Goal: Find specific page/section: Find specific page/section

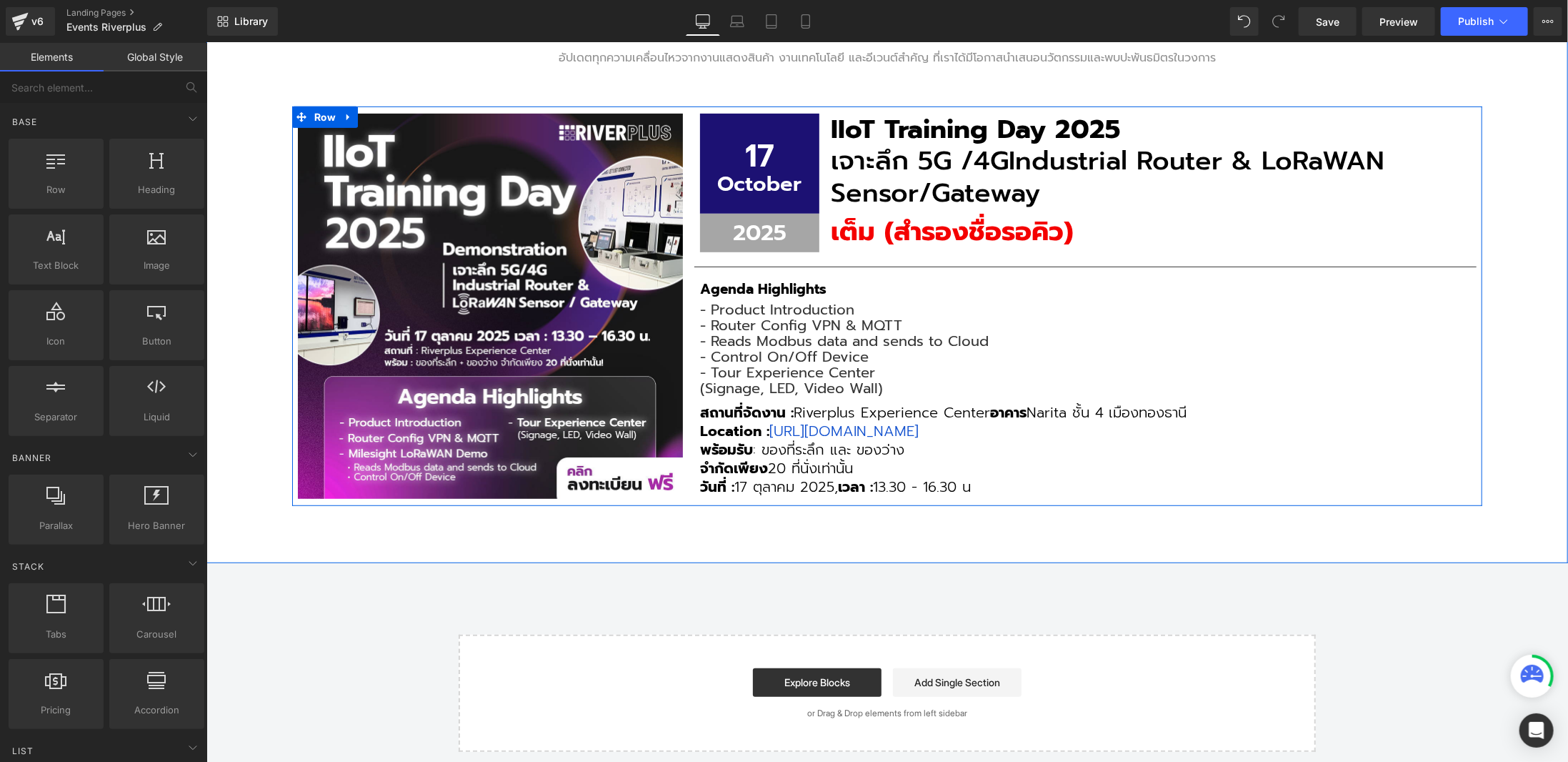
scroll to position [286, 0]
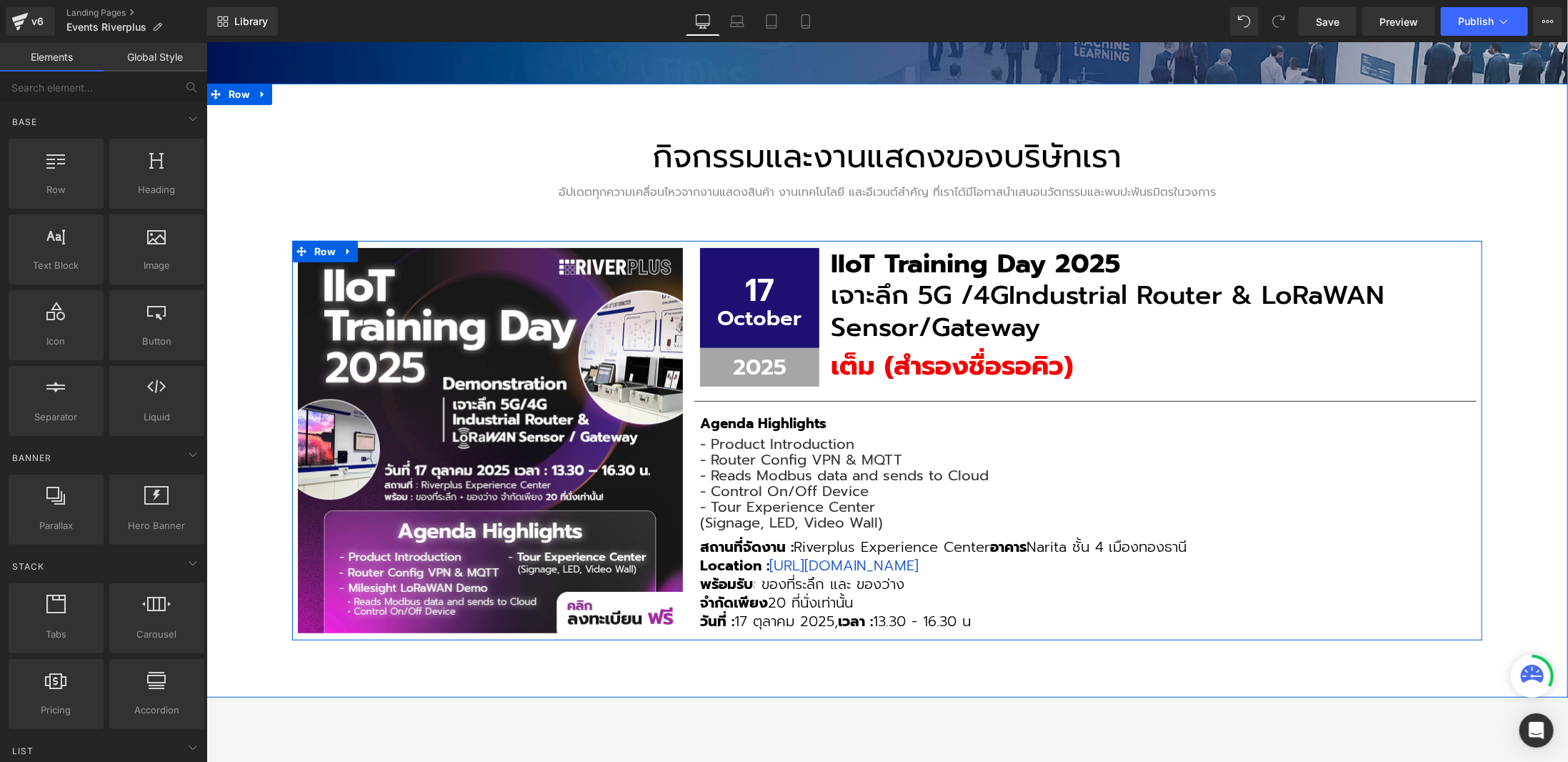
click at [1006, 379] on div "เต็ม (สำรองชื่อรอคิว) Heading" at bounding box center [1150, 366] width 641 height 31
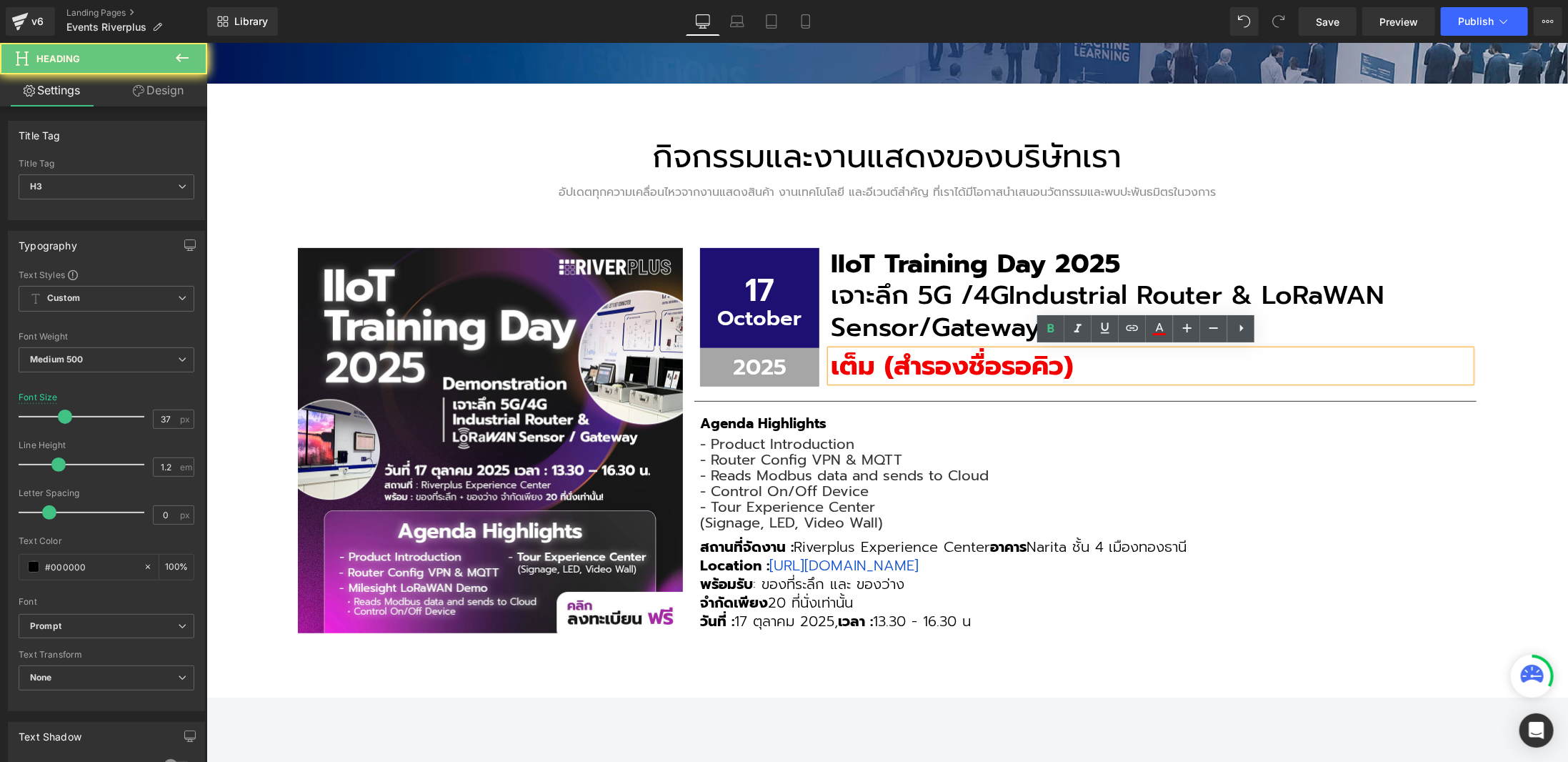
click at [946, 359] on b "เต็ม (สำรองชื่อรอคิว)" at bounding box center [951, 365] width 242 height 40
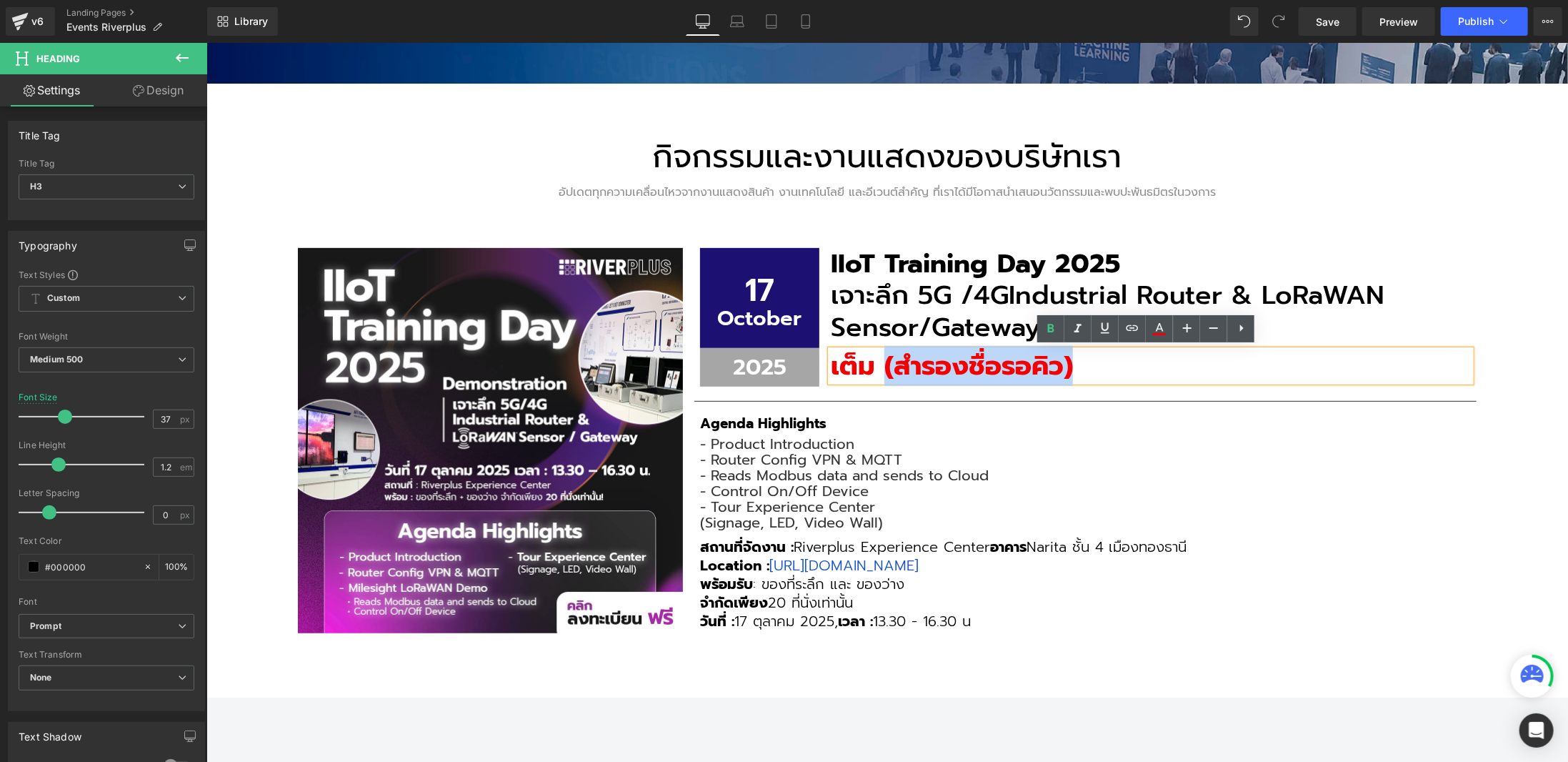
drag, startPoint x: 877, startPoint y: 370, endPoint x: 1135, endPoint y: 363, distance: 258.1
click at [1135, 363] on h3 "เต็ม (สำรองชื่อรอคิว)" at bounding box center [1150, 366] width 641 height 31
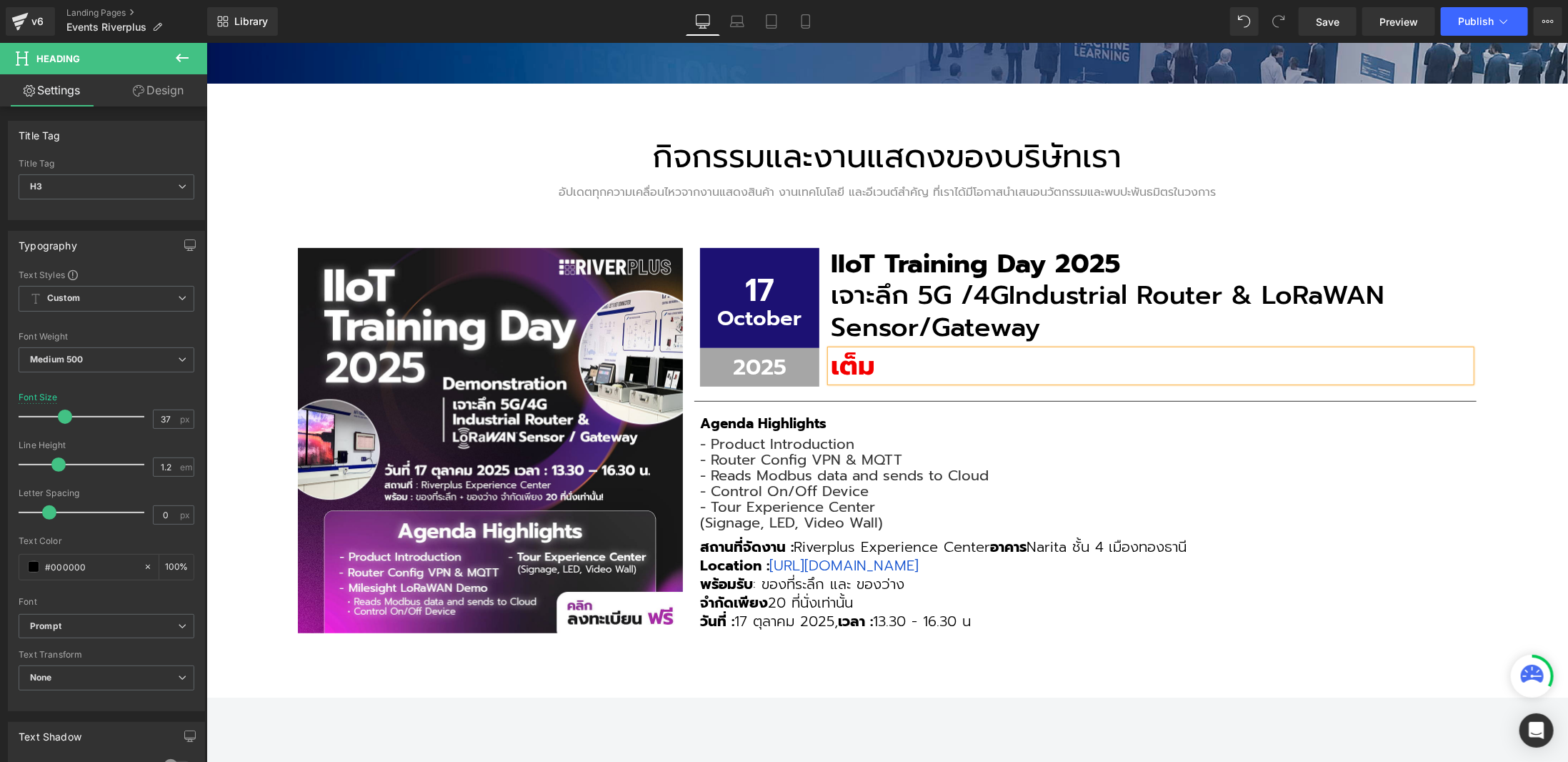
click at [1522, 212] on div "กิจกรรมและงานแสดงของบริษัทเรา Heading อัปเดตทุกความเคลื่อนไหวจากงานแสดงสินค้า ง…" at bounding box center [887, 389] width 1362 height 614
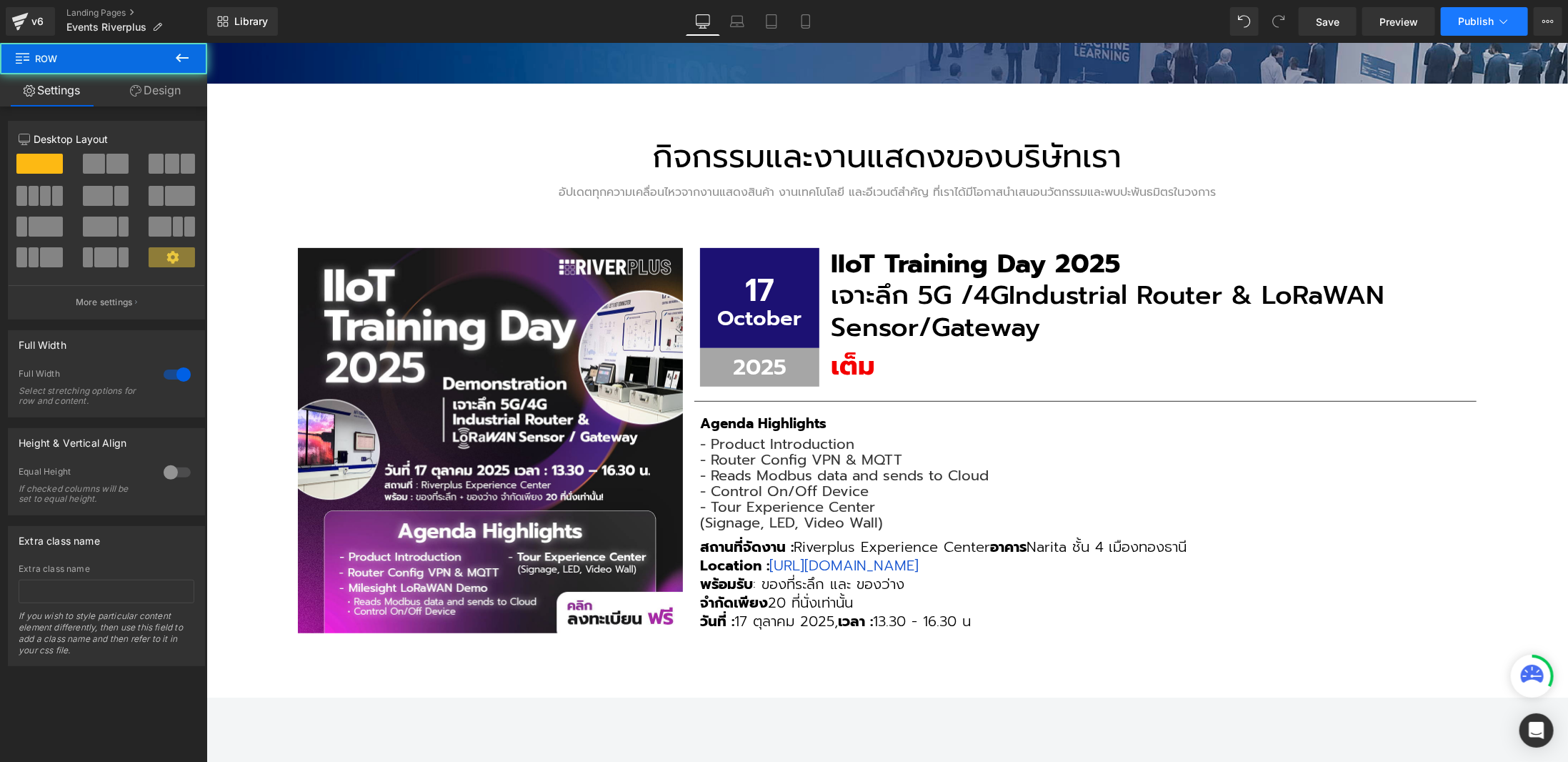
click at [1507, 23] on icon at bounding box center [1504, 21] width 14 height 14
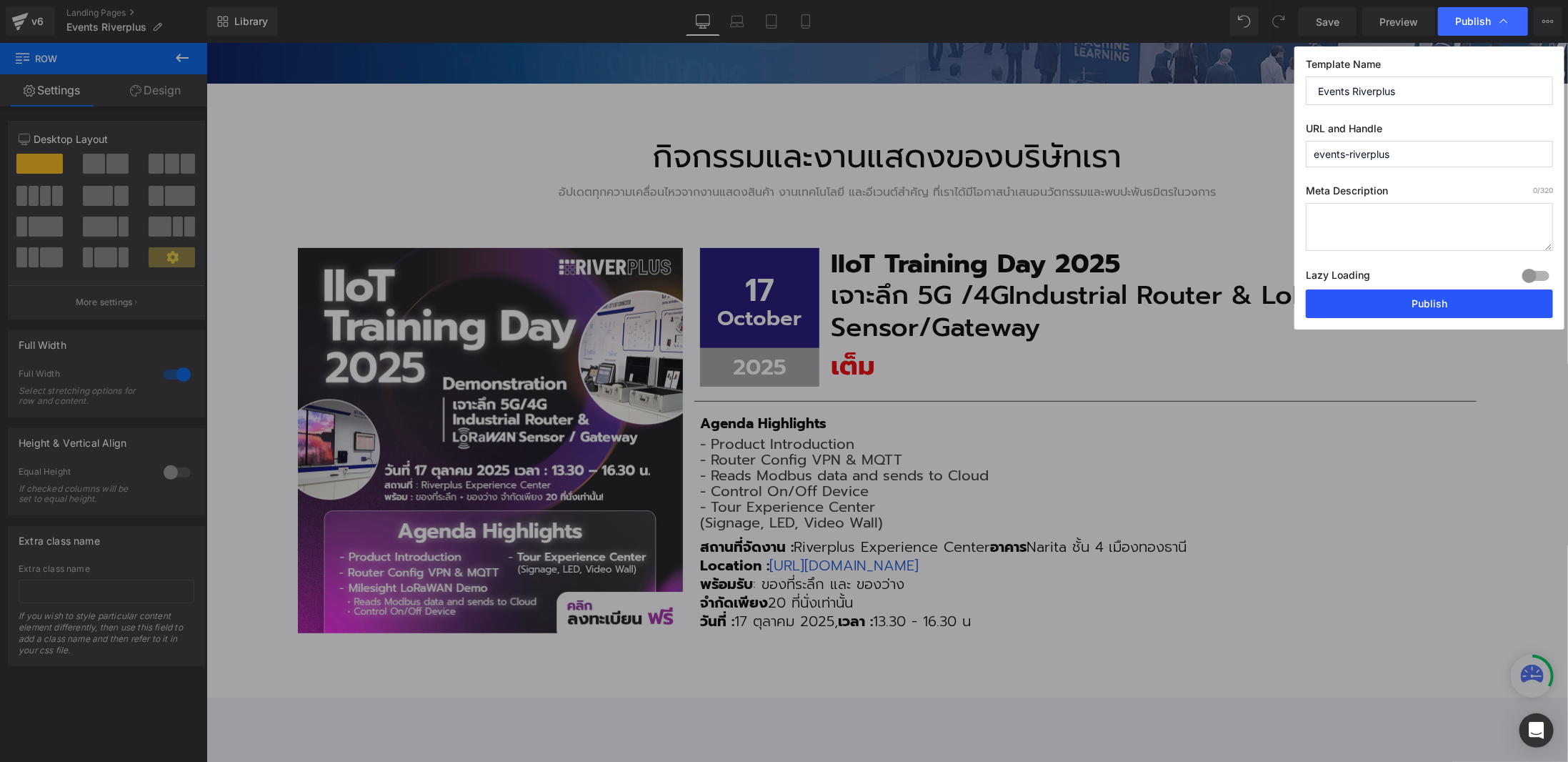
click at [1458, 315] on button "Publish" at bounding box center [1430, 304] width 248 height 28
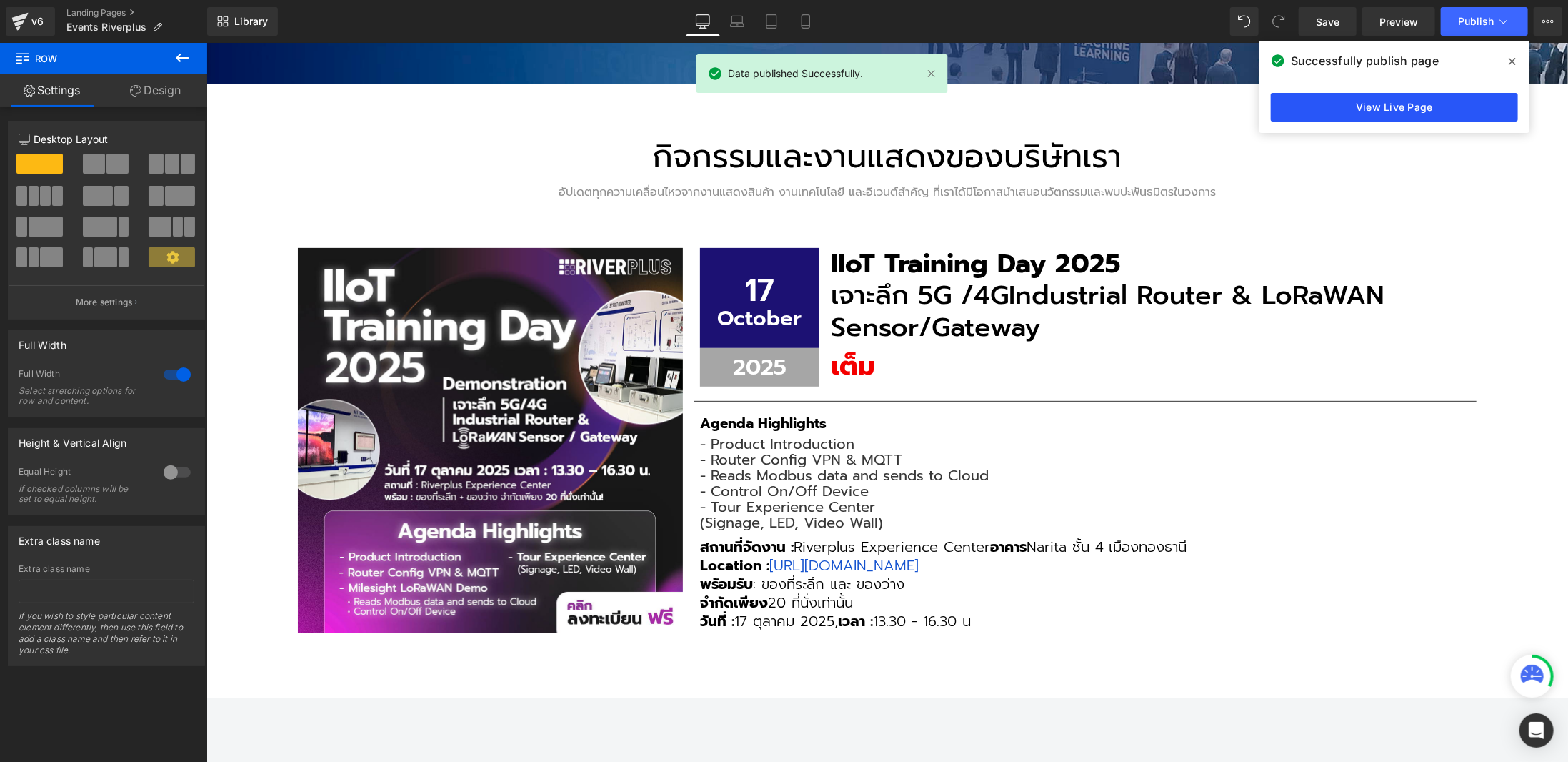
click at [1381, 103] on link "View Live Page" at bounding box center [1394, 107] width 248 height 28
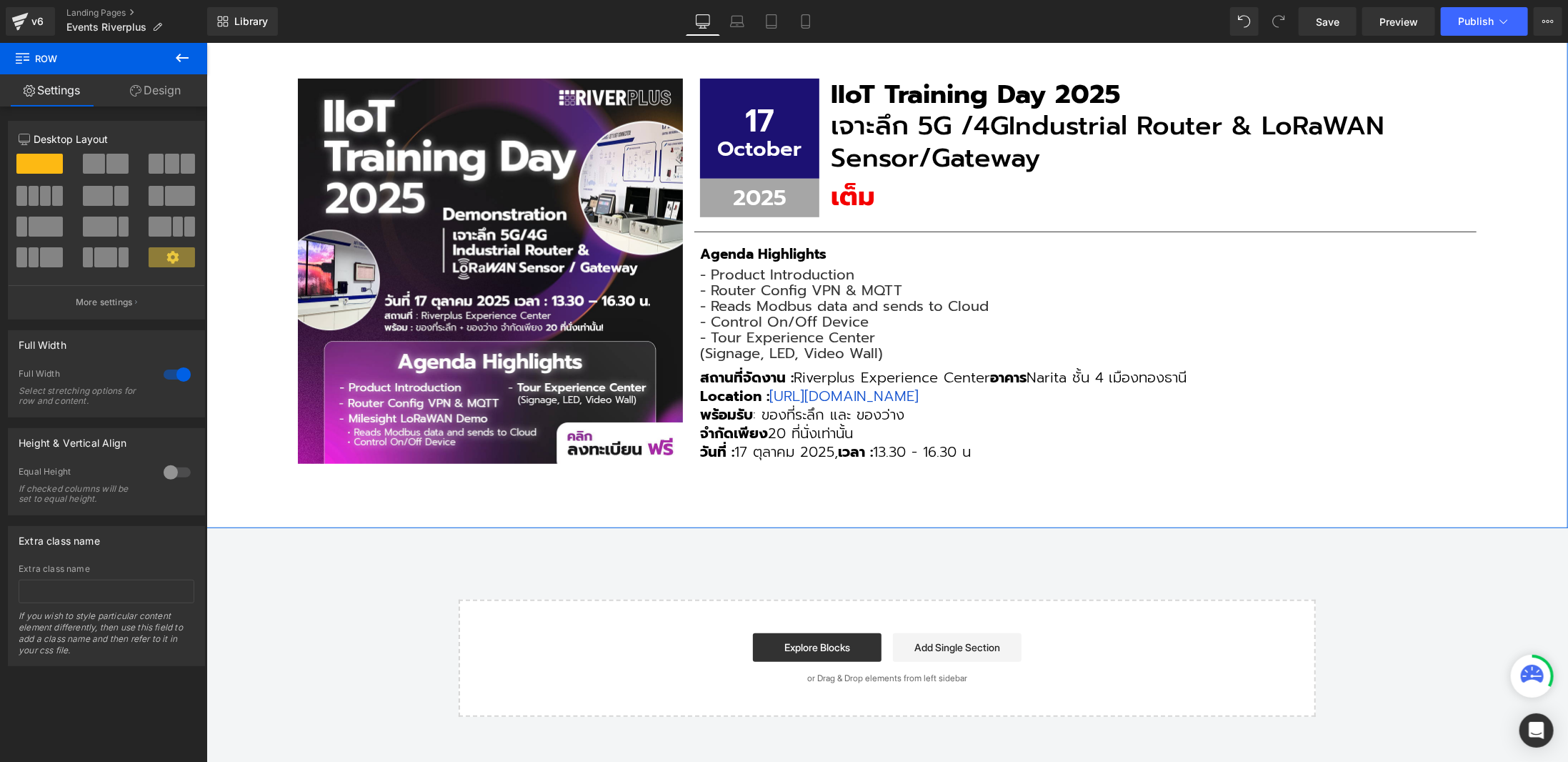
scroll to position [643, 0]
